Goal: Information Seeking & Learning: Learn about a topic

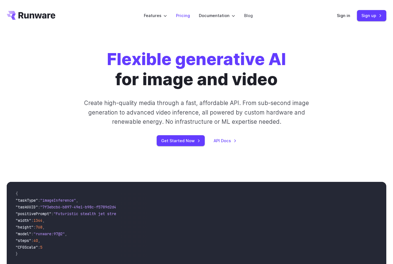
click at [183, 15] on link "Pricing" at bounding box center [183, 15] width 14 height 6
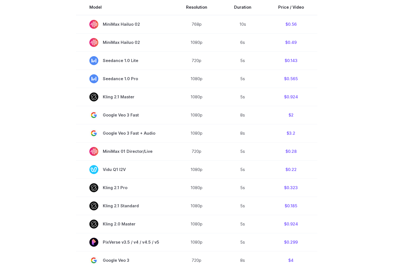
scroll to position [93, 0]
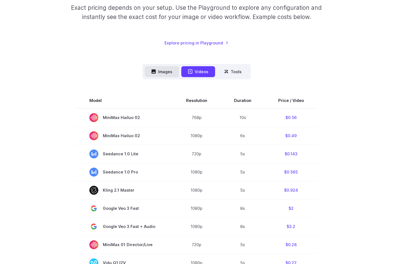
click at [160, 70] on button "Images" at bounding box center [162, 71] width 34 height 11
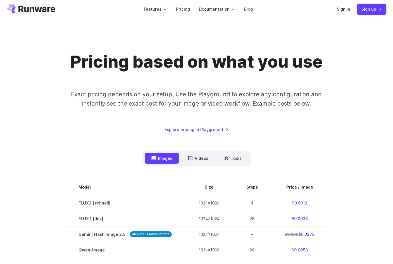
scroll to position [0, 0]
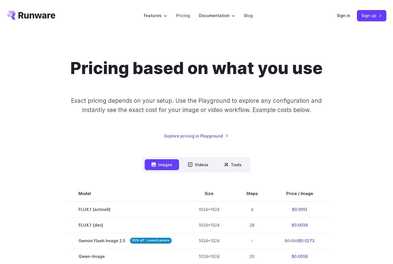
click at [39, 16] on icon "Go to /" at bounding box center [36, 15] width 37 height 6
